Goal: Obtain resource: Obtain resource

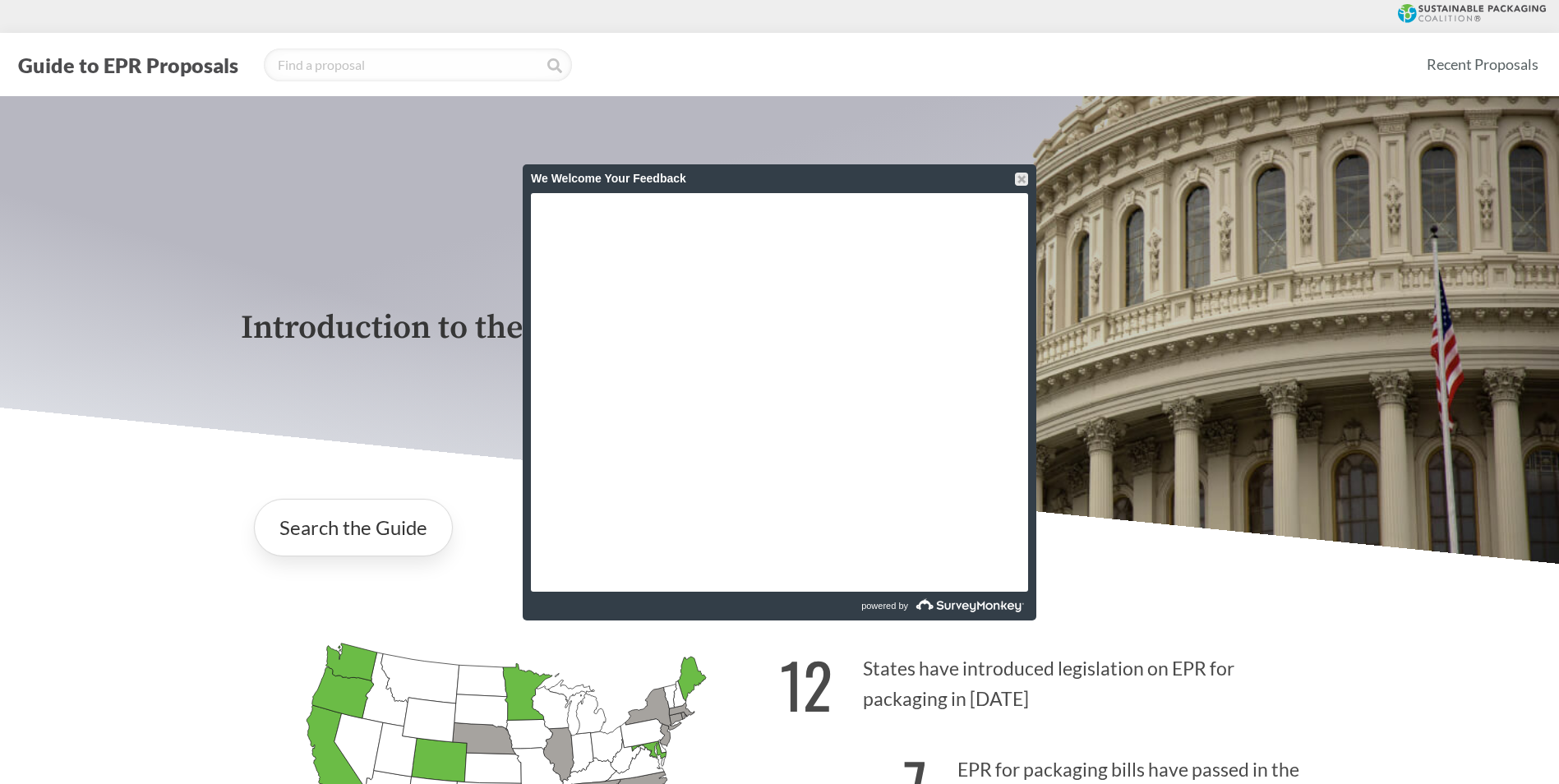
scroll to position [575, 0]
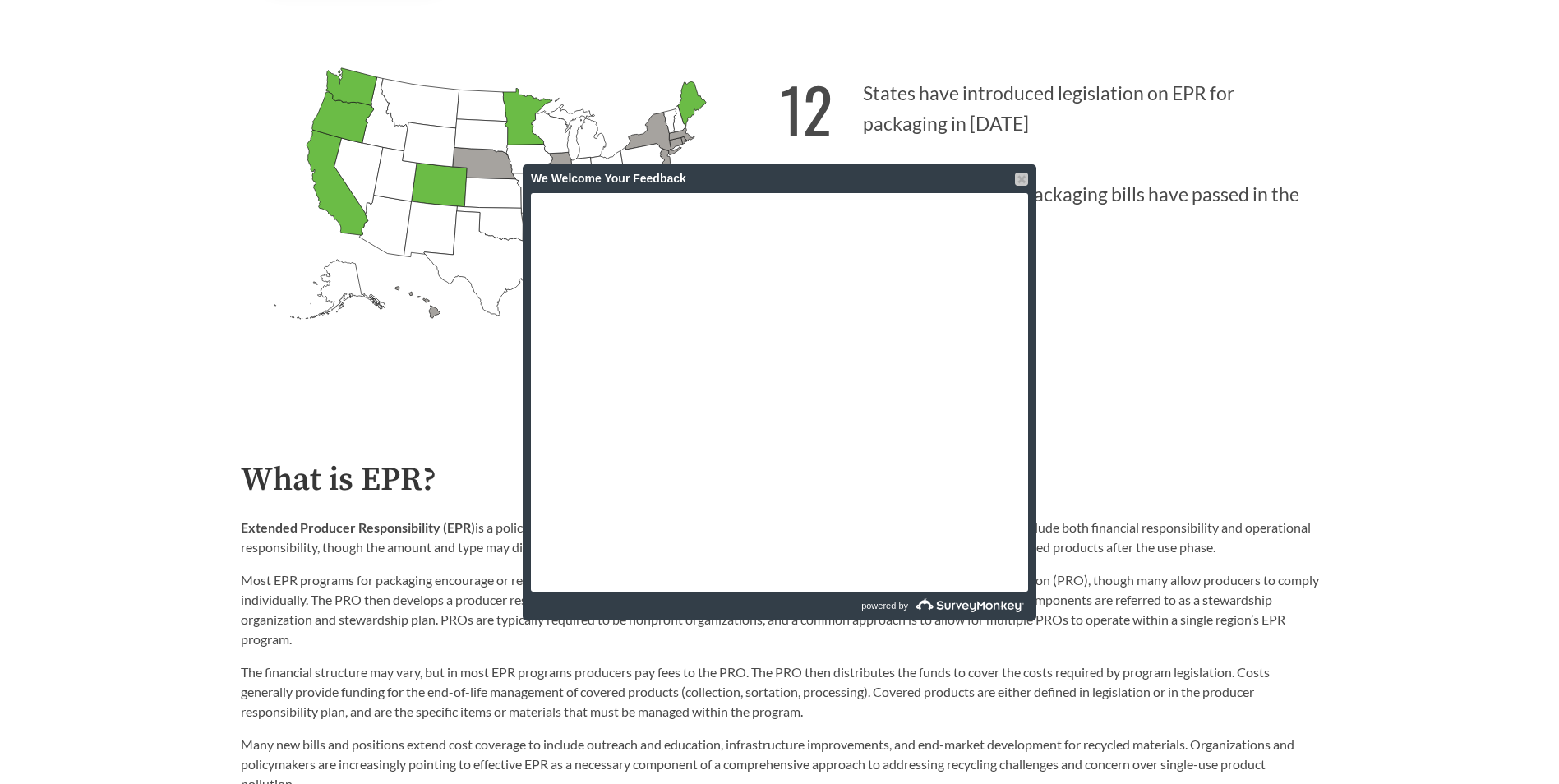
click at [1018, 181] on div at bounding box center [1021, 179] width 13 height 13
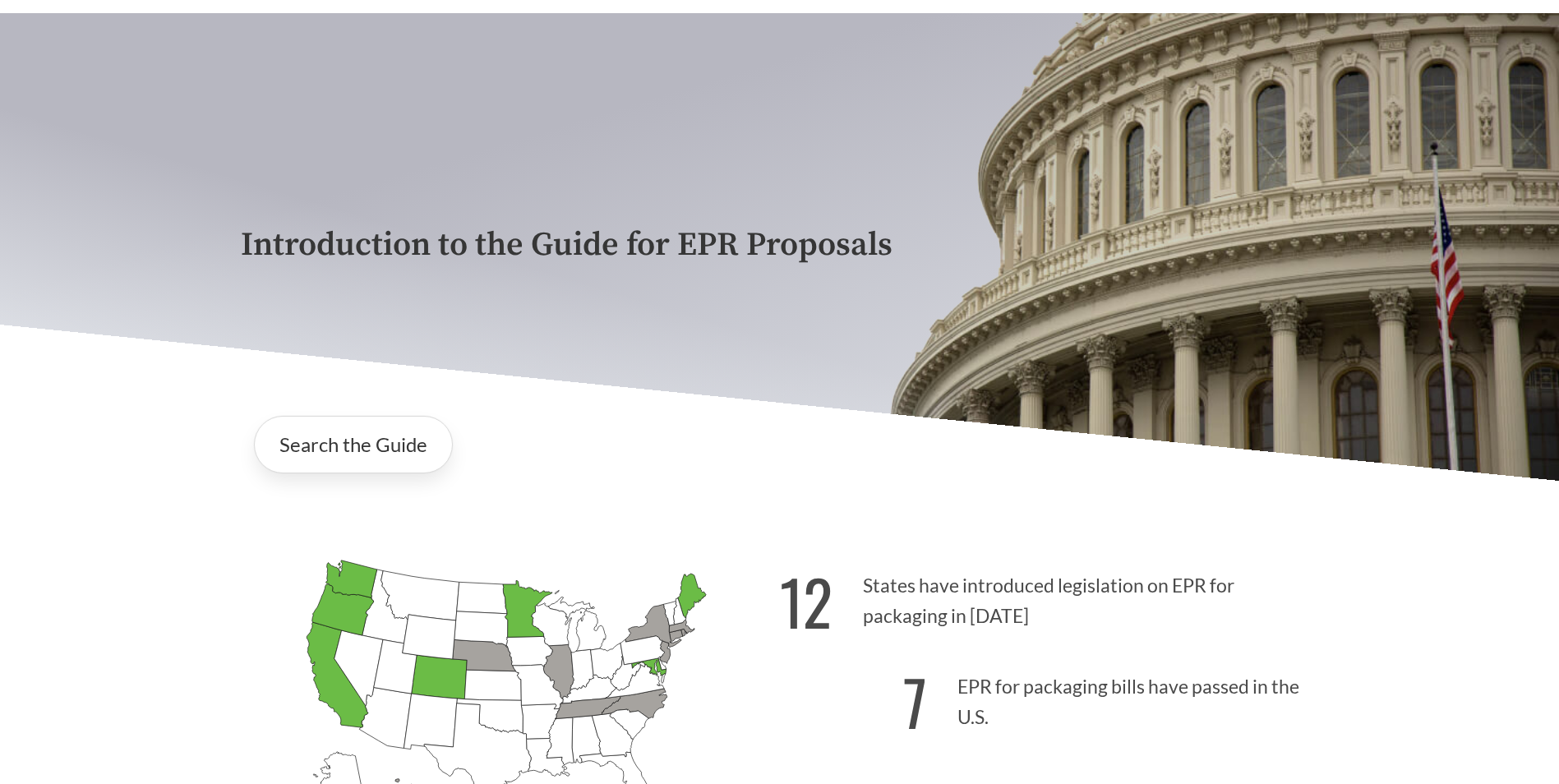
scroll to position [0, 0]
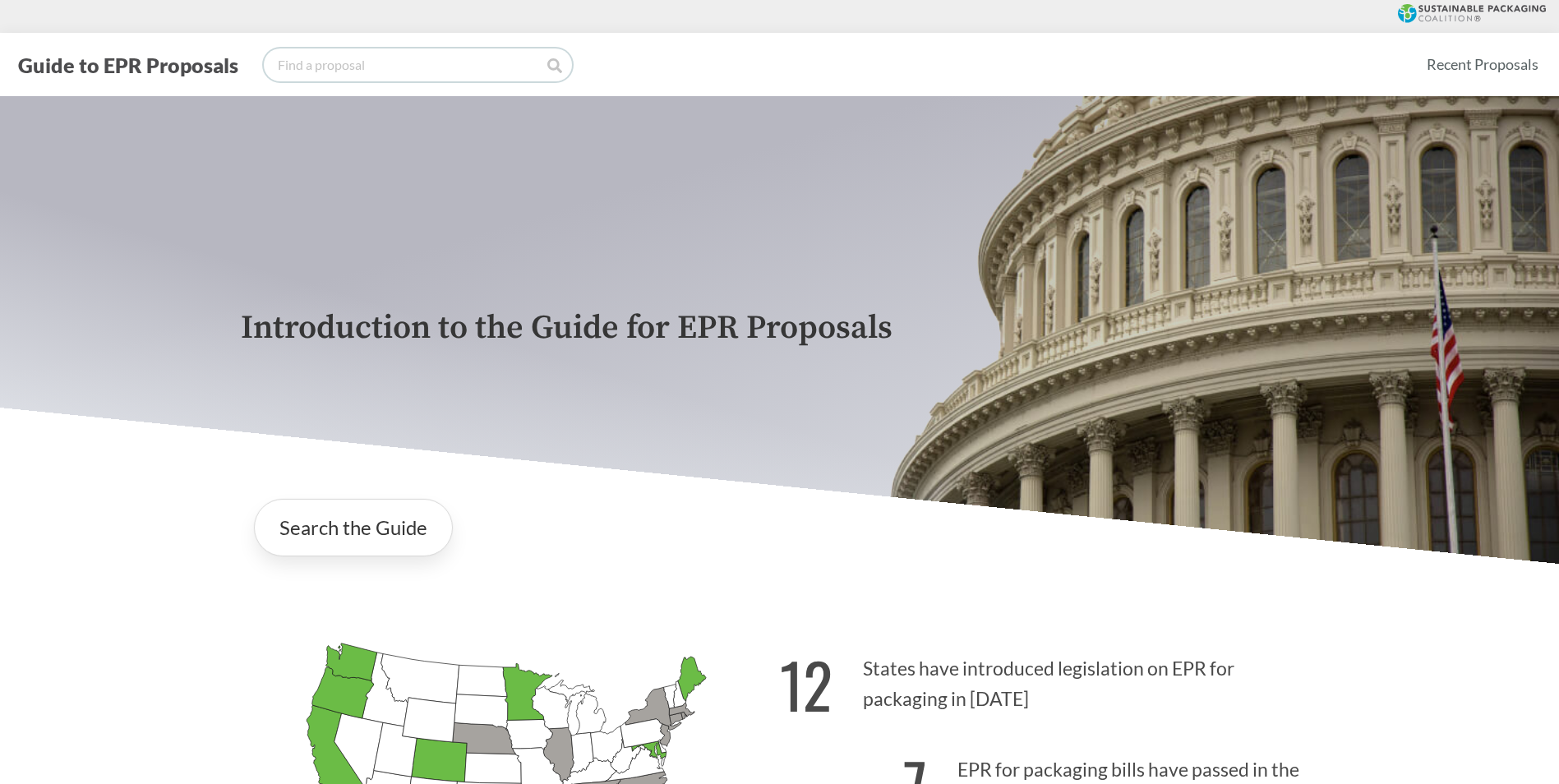
click at [360, 66] on input "search" at bounding box center [417, 65] width 308 height 33
click at [1451, 63] on link "Recent Proposals" at bounding box center [1483, 64] width 127 height 37
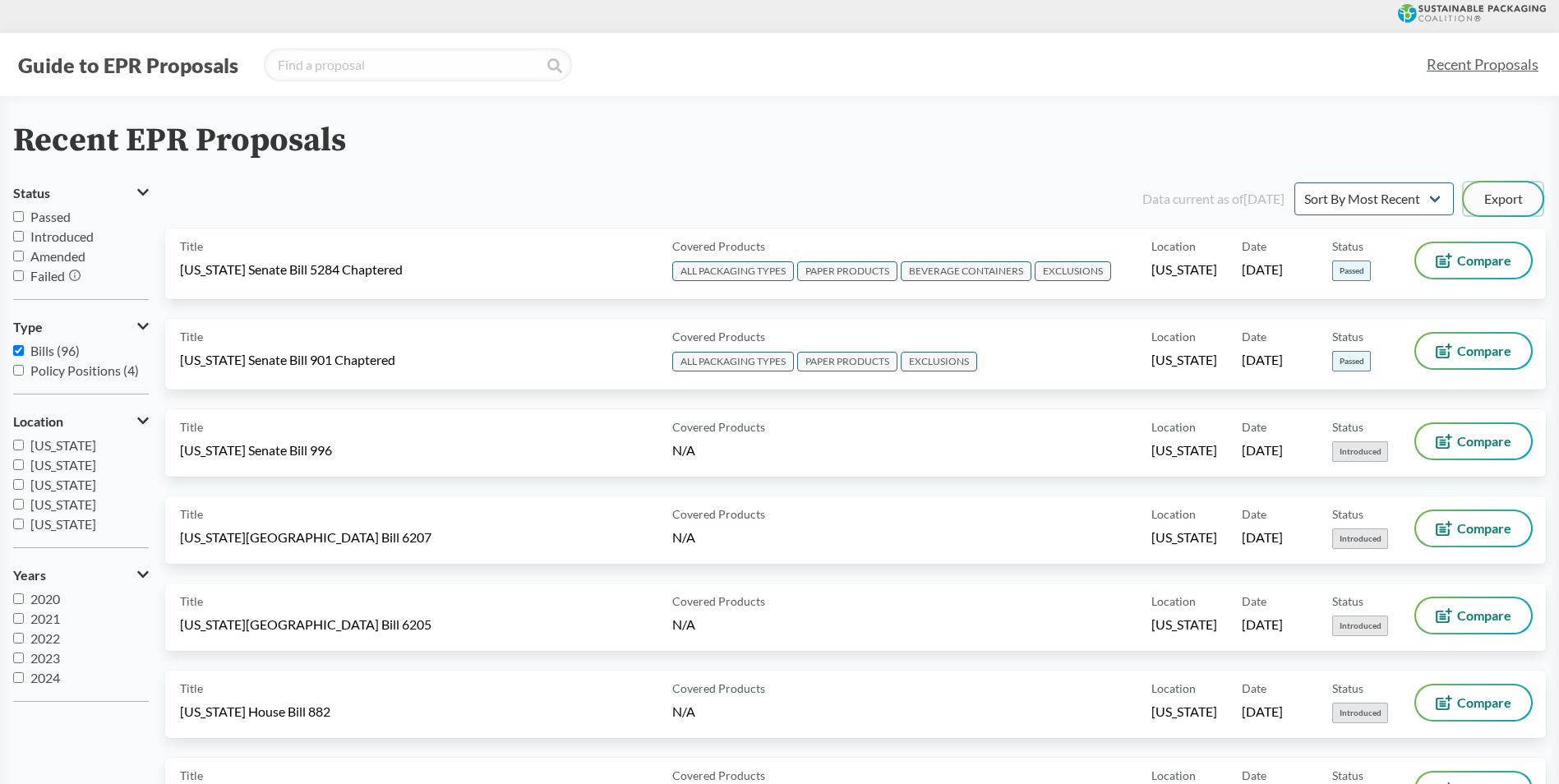
click at [1488, 186] on button "Export" at bounding box center [1503, 199] width 79 height 33
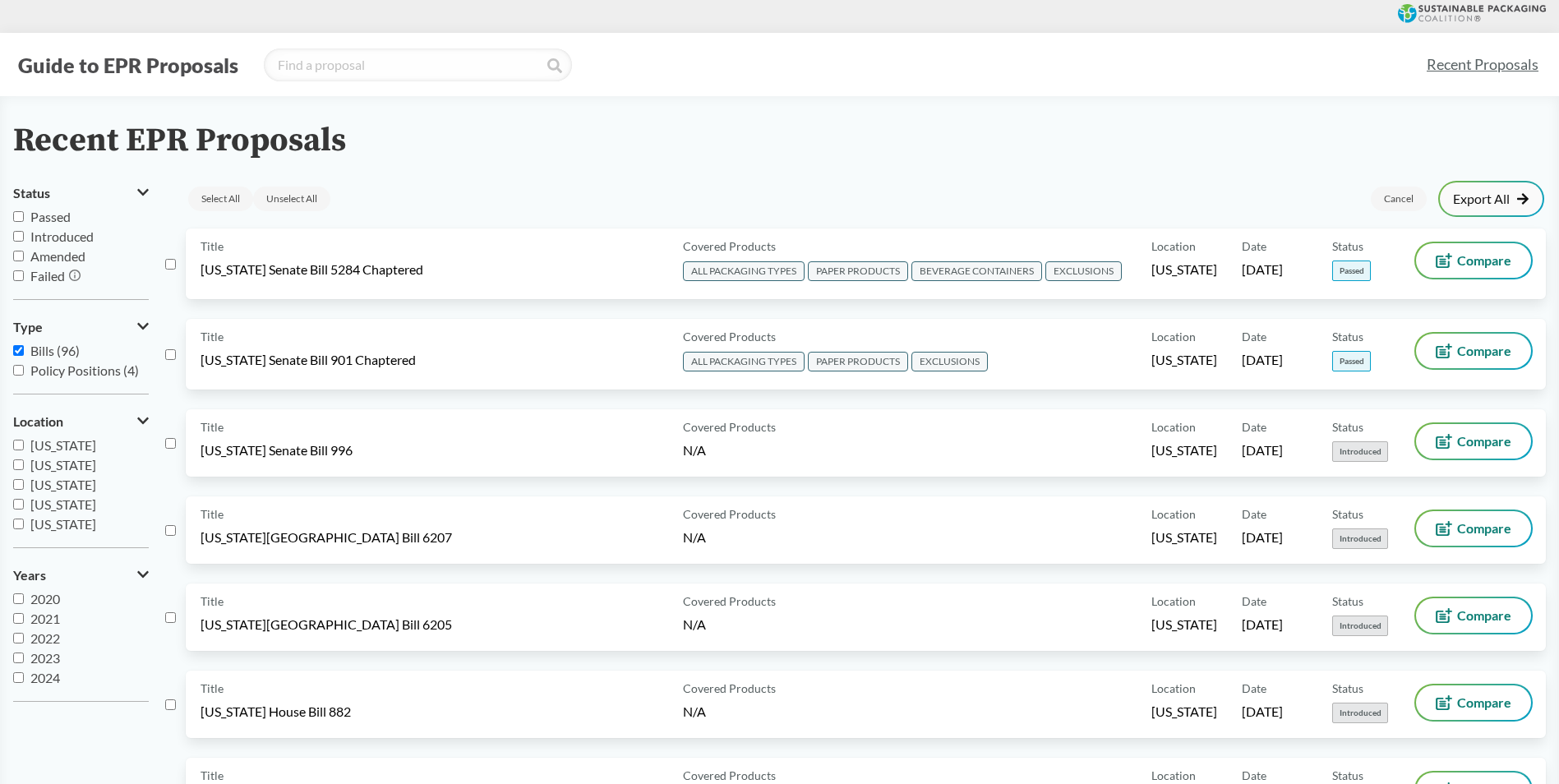
click at [1486, 204] on link "Export All" at bounding box center [1490, 199] width 76 height 13
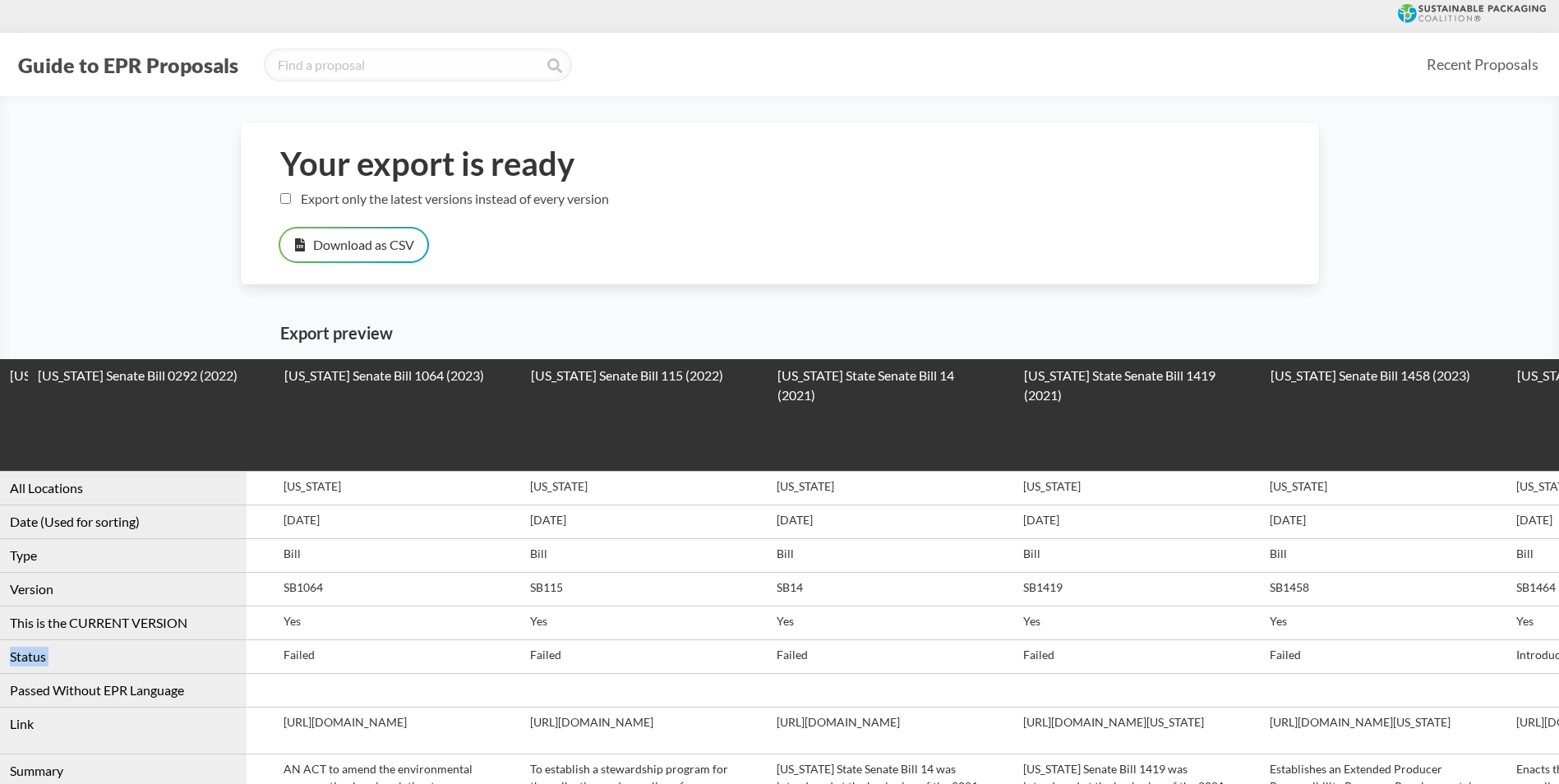
scroll to position [0, 23584]
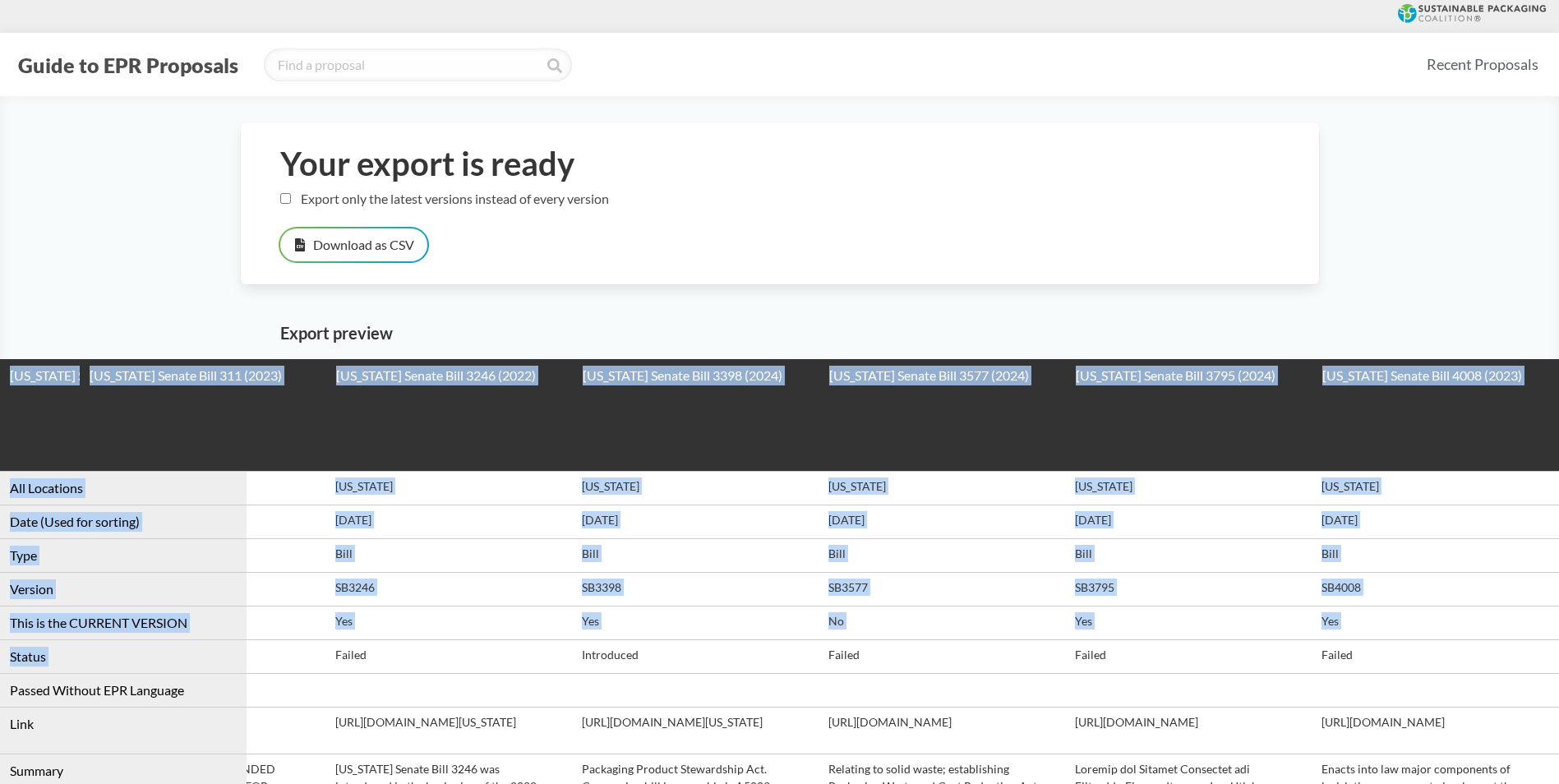
drag, startPoint x: 1422, startPoint y: 639, endPoint x: 2455, endPoint y: 617, distance: 1033.2
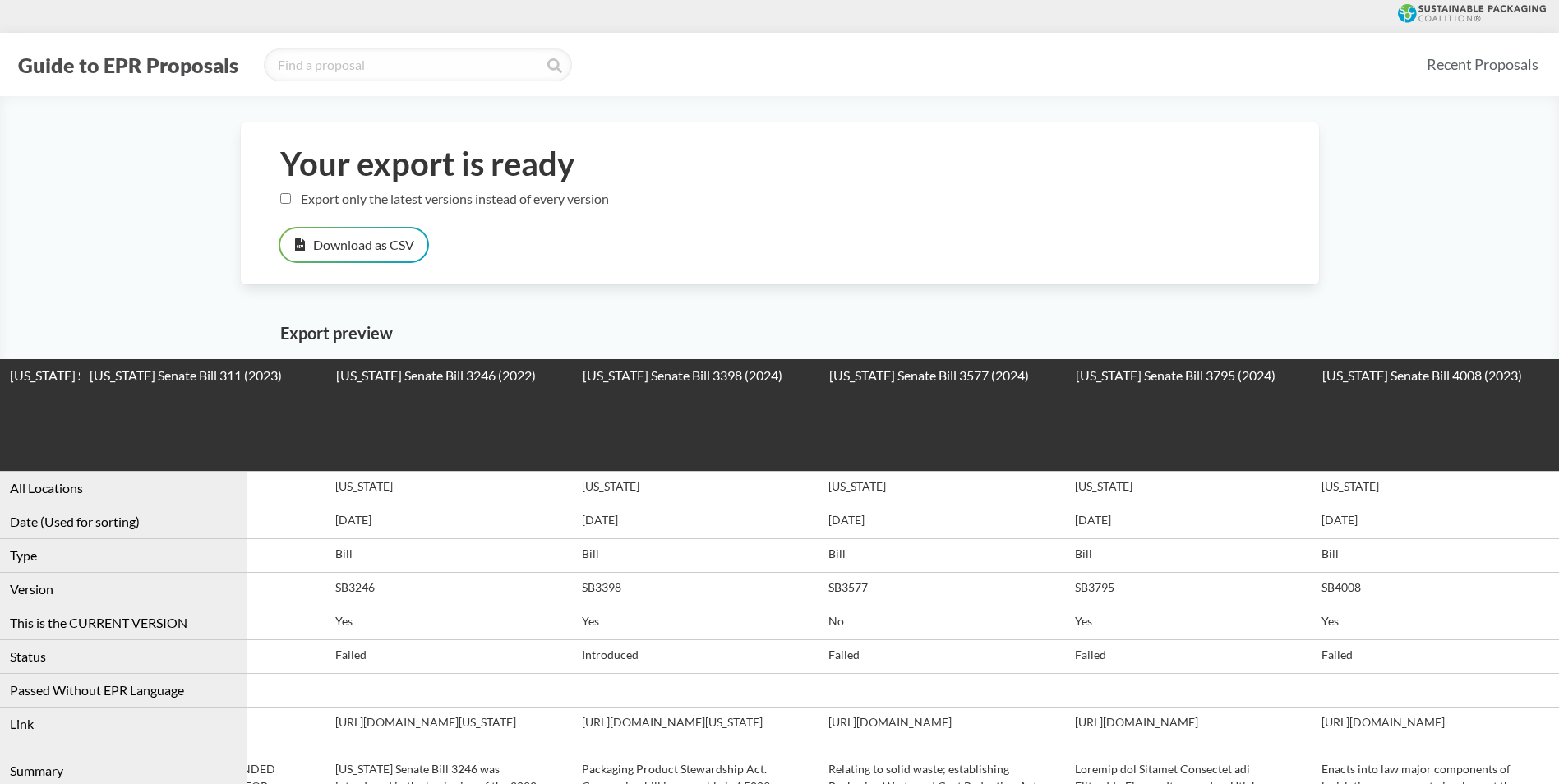
click at [1409, 623] on td "Yes" at bounding box center [1435, 622] width 246 height 34
drag, startPoint x: 1471, startPoint y: 621, endPoint x: 391, endPoint y: 616, distance: 1080.0
drag, startPoint x: 391, startPoint y: 616, endPoint x: 556, endPoint y: 600, distance: 165.8
click at [556, 600] on td "SB3246" at bounding box center [449, 588] width 246 height 34
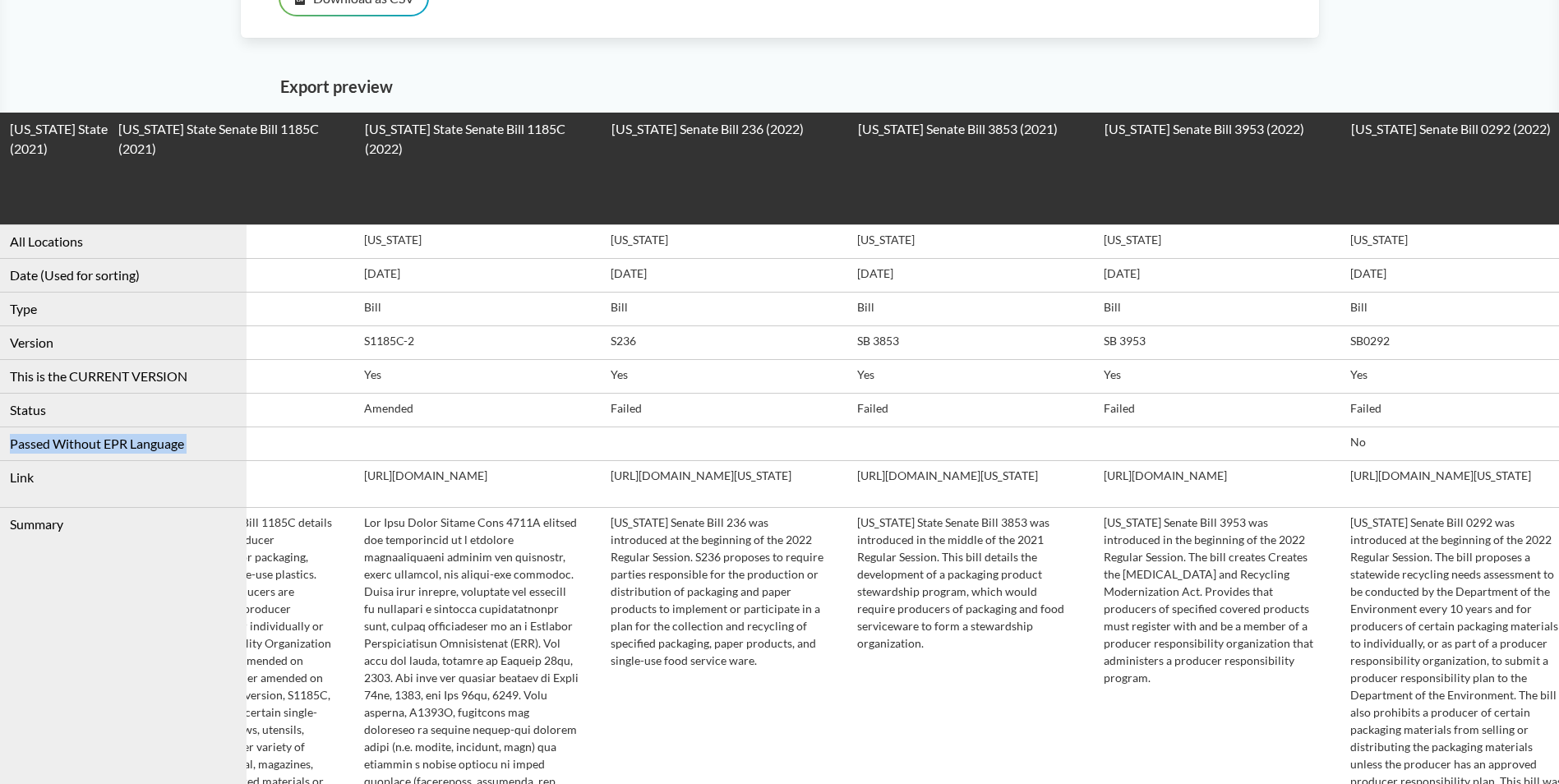
scroll to position [0, 19268]
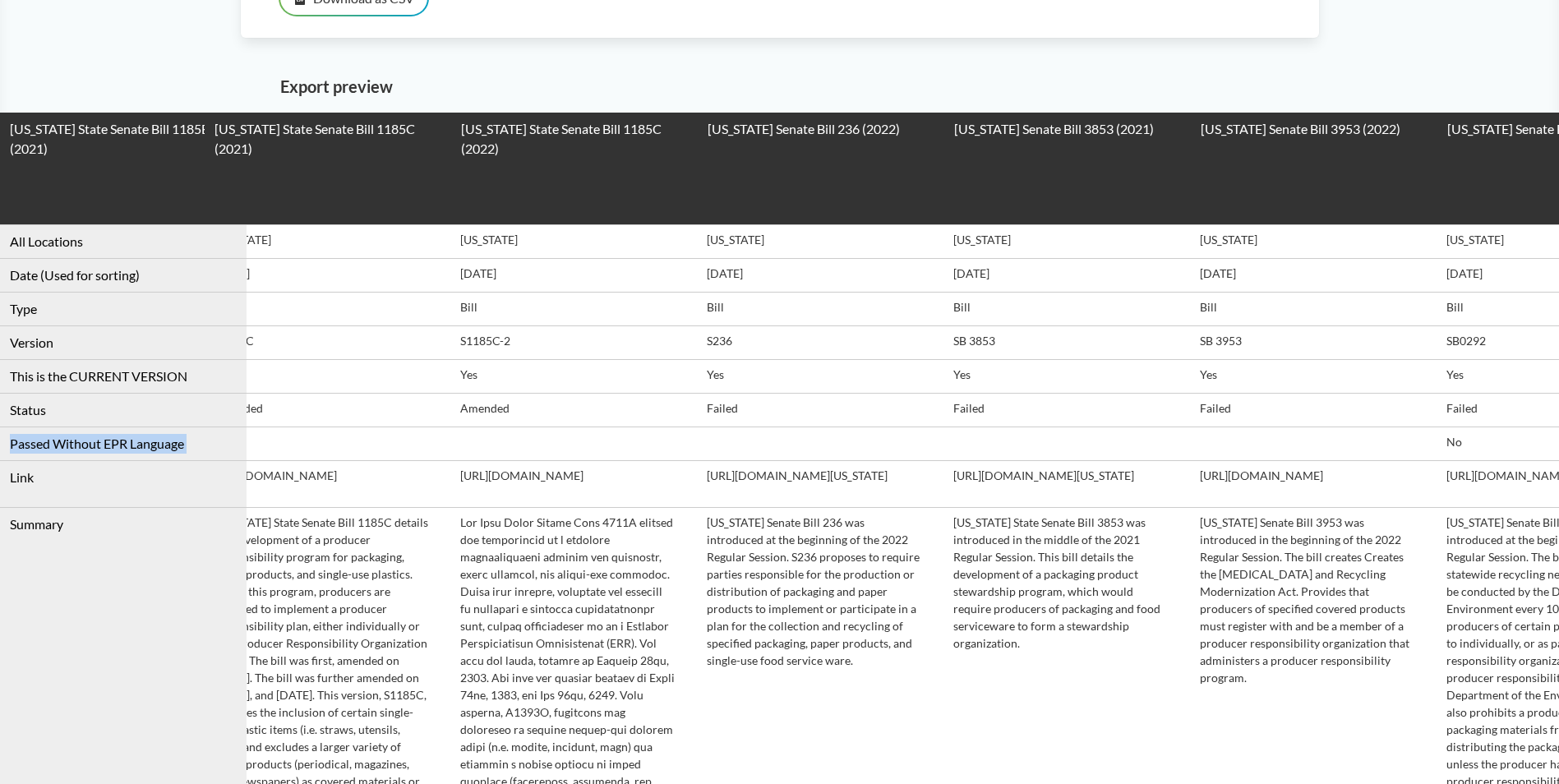
drag, startPoint x: 1176, startPoint y: 407, endPoint x: 434, endPoint y: 438, distance: 742.6
click at [675, 506] on td "[URL][DOMAIN_NAME]" at bounding box center [574, 483] width 246 height 47
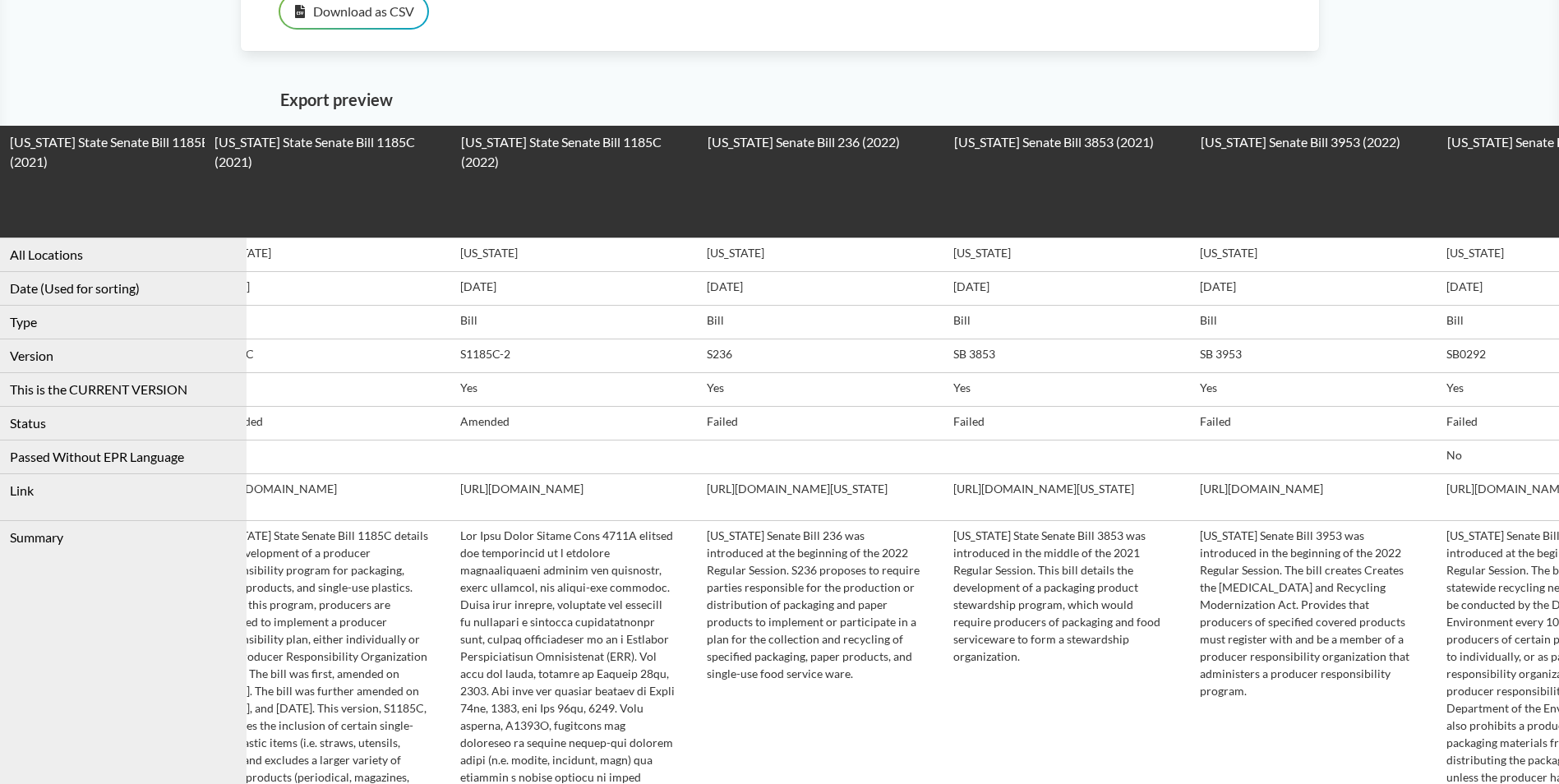
scroll to position [0, 0]
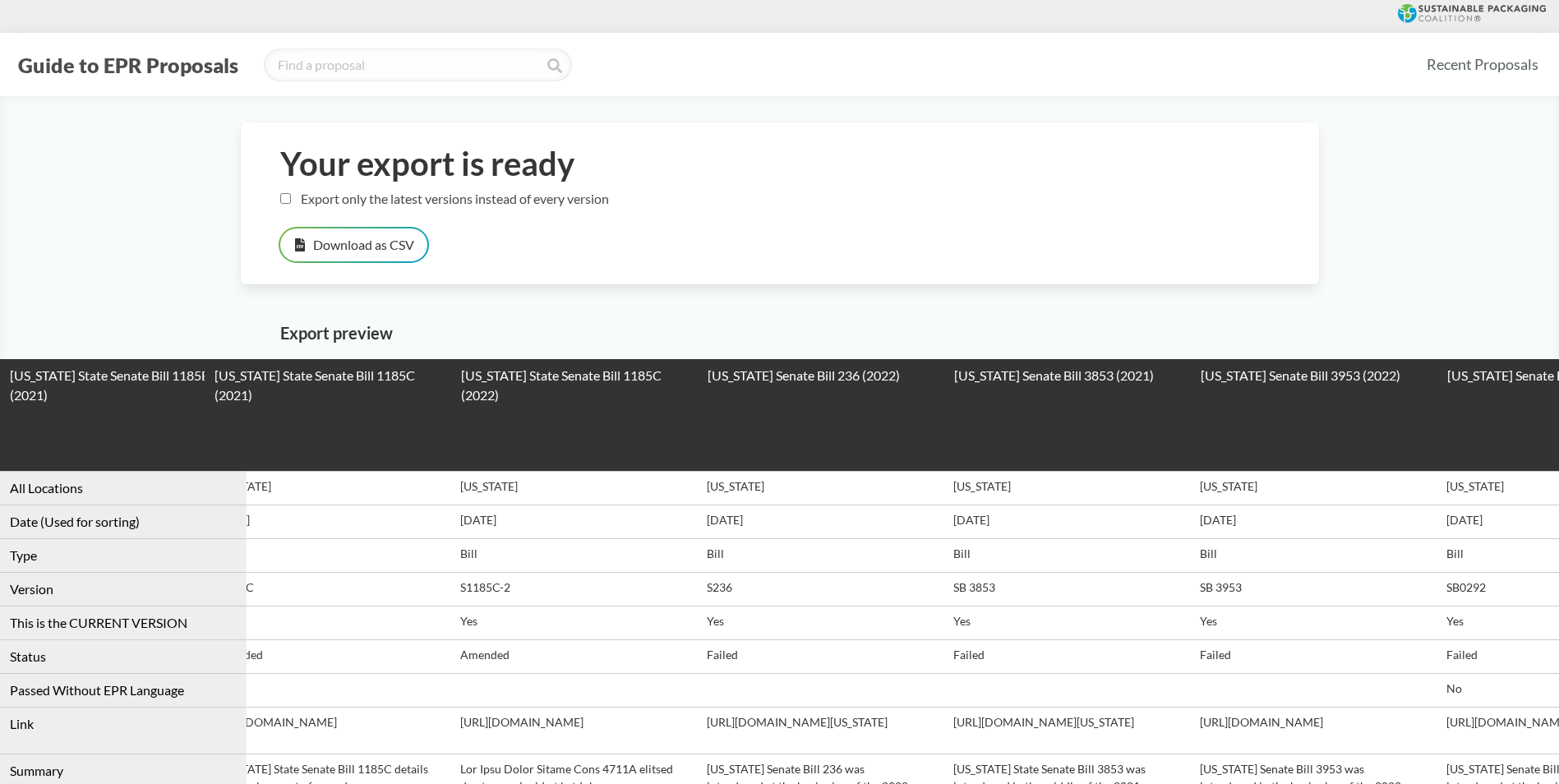
drag, startPoint x: 367, startPoint y: 248, endPoint x: 692, endPoint y: 210, distance: 327.2
click at [692, 210] on div "Your export is ready Export only the latest versions instead of every version D…" at bounding box center [779, 203] width 1078 height 162
drag, startPoint x: 1499, startPoint y: 212, endPoint x: 1305, endPoint y: 344, distance: 234.6
